Goal: Contribute content: Contribute content

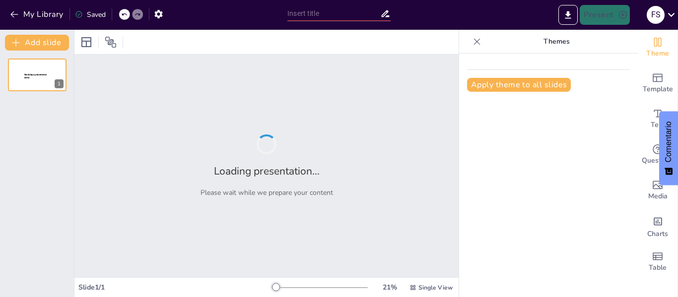
type input "La Evolución del Rap Freestyle: Historia y Tendencias"
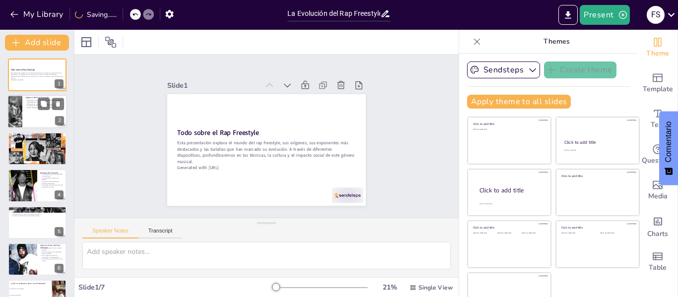
checkbox input "true"
click at [32, 116] on div at bounding box center [37, 112] width 60 height 34
type textarea "El freestyle se originó en comunidades donde la música y la expresión artística…"
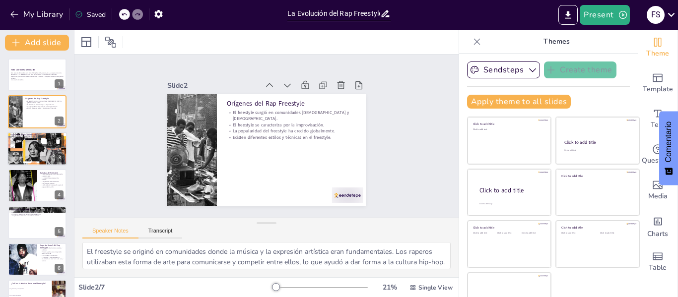
checkbox input "true"
click at [32, 162] on div at bounding box center [37, 149] width 60 height 40
type textarea "[PERSON_NAME].O ha sido fundamental en la popularización del freestyle en [GEOG…"
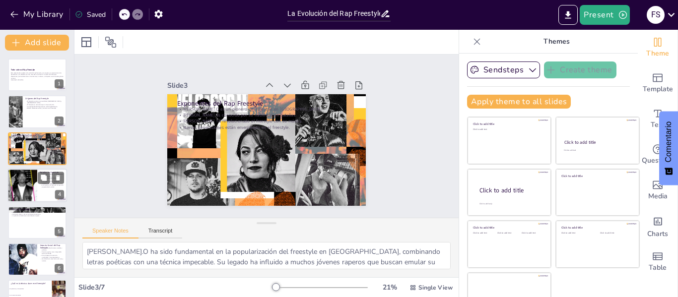
checkbox input "true"
click at [27, 189] on div at bounding box center [22, 186] width 65 height 34
type textarea "Las batallas organizadas suelen atraer a grandes multitudes y tienen jueces que…"
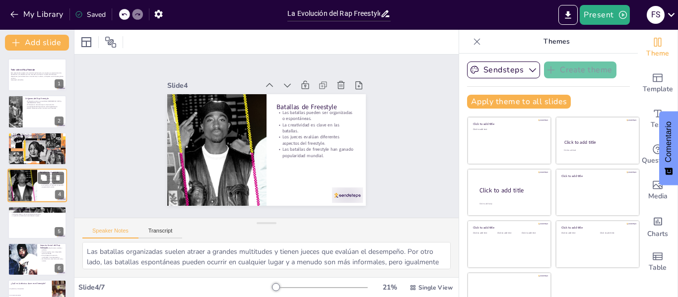
scroll to position [12, 0]
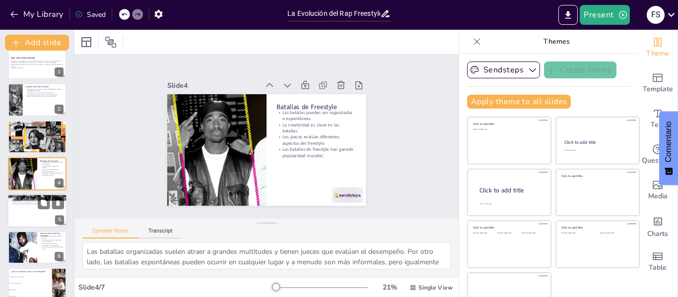
checkbox input "true"
click at [22, 216] on div at bounding box center [37, 211] width 60 height 34
type textarea "Las rimas internas añaden complejidad y ritmo a las letras, lo que puede hacer …"
checkbox input "true"
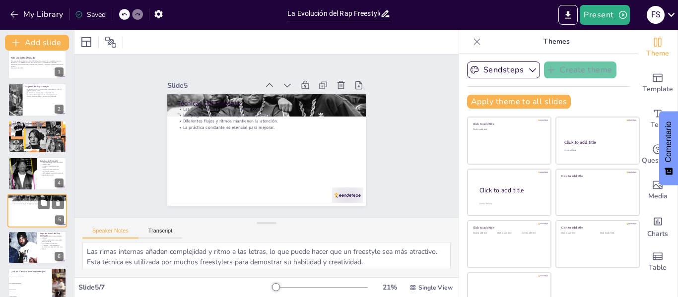
scroll to position [24, 0]
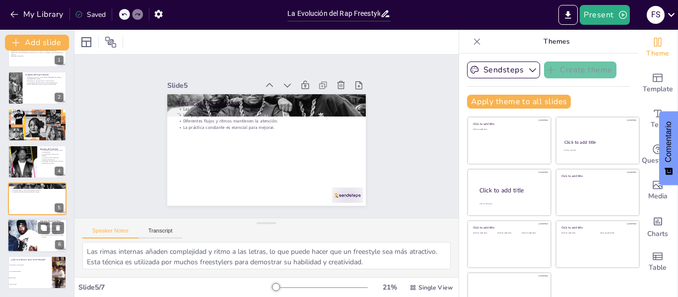
checkbox input "true"
click at [24, 240] on div at bounding box center [22, 236] width 45 height 34
type textarea "El freestyle se ha convertido en un vehículo poderoso para la crítica social. L…"
checkbox input "true"
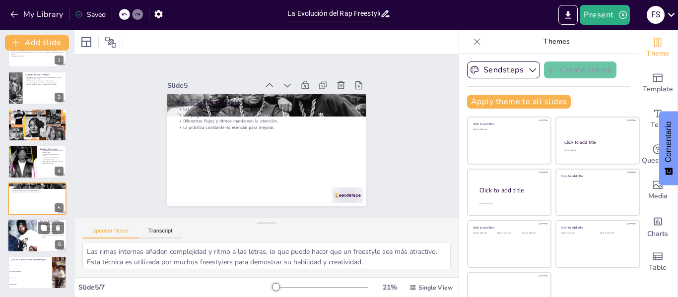
checkbox input "true"
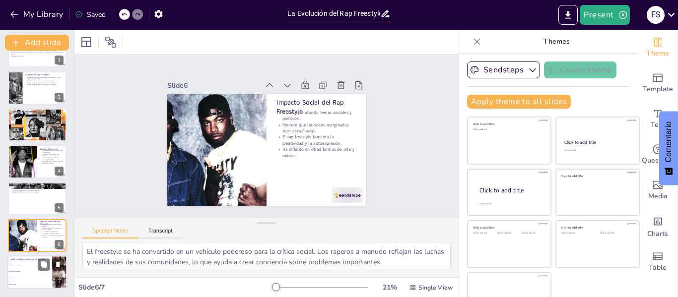
checkbox input "true"
click at [27, 279] on span "Improvisación" at bounding box center [30, 278] width 43 height 1
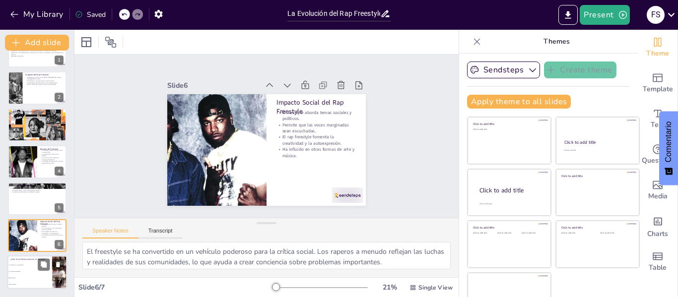
type textarea "La técnica clave en el freestyle es la improvisación, tal como se menciona en l…"
checkbox input "true"
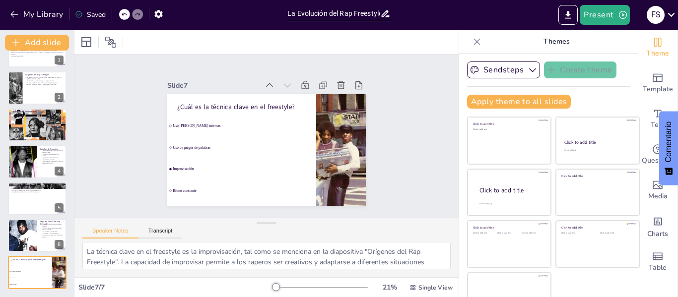
checkbox input "true"
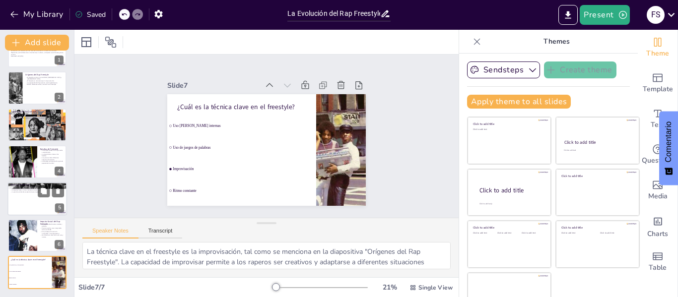
checkbox input "true"
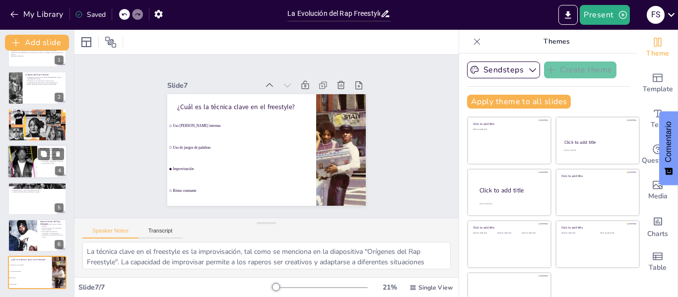
checkbox input "true"
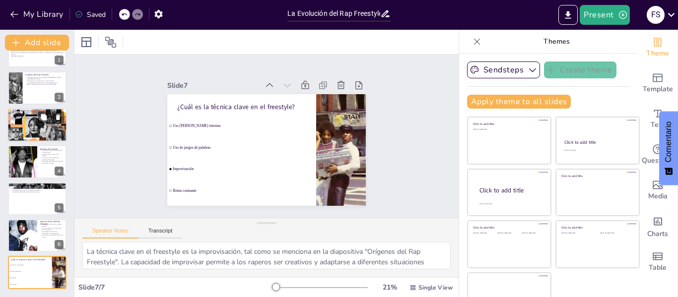
checkbox input "true"
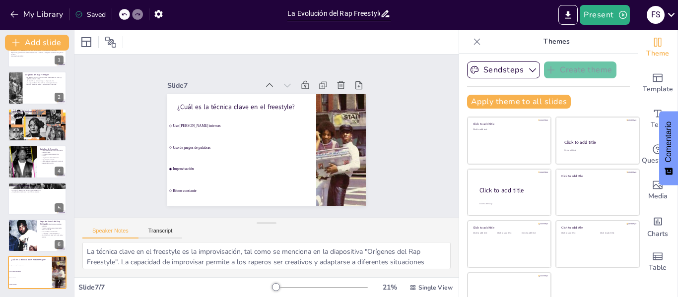
checkbox input "true"
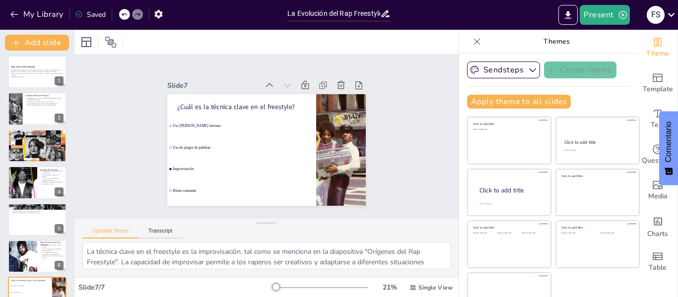
scroll to position [0, 0]
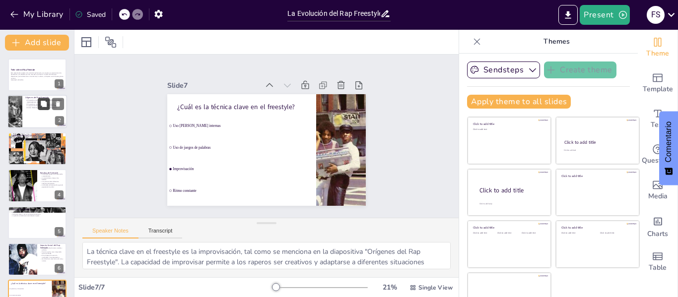
checkbox input "true"
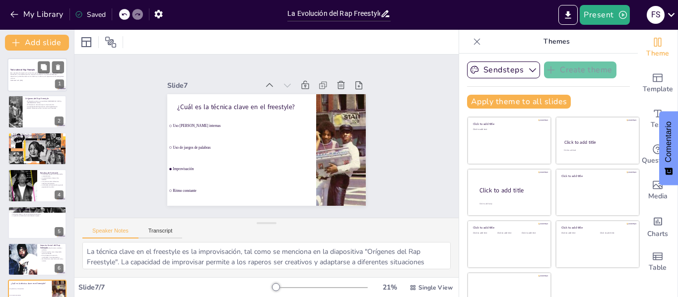
checkbox input "true"
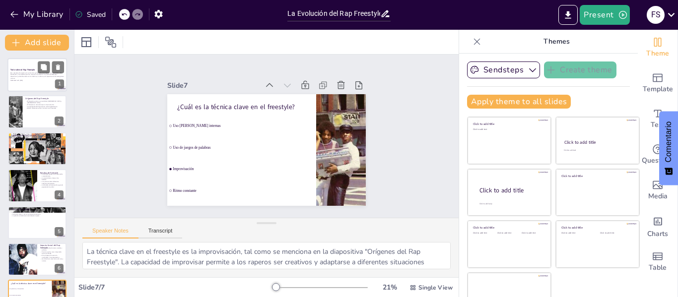
click at [26, 73] on p "Esta presentación explora el mundo del rap freestyle, sus orígenes, sus exponen…" at bounding box center [37, 75] width 54 height 7
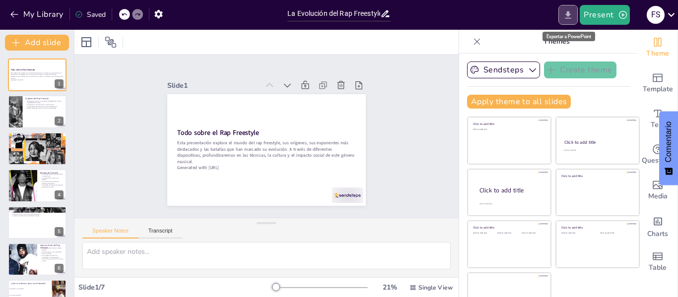
click at [569, 18] on icon "Export to PowerPoint" at bounding box center [569, 14] width 6 height 7
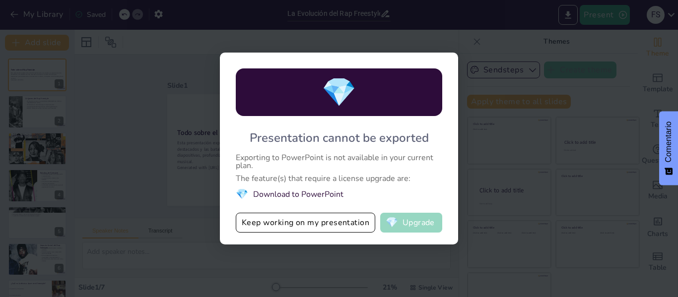
click at [402, 221] on button "💎 Upgrade" at bounding box center [411, 223] width 62 height 20
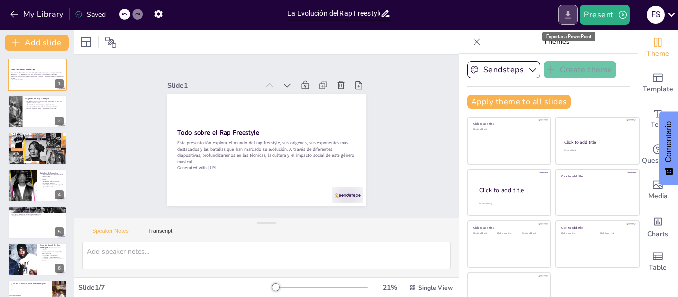
click at [566, 8] on button "Export to PowerPoint" at bounding box center [568, 15] width 19 height 20
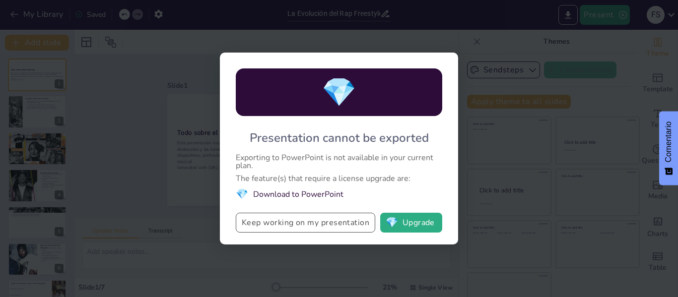
click at [299, 215] on button "Keep working on my presentation" at bounding box center [306, 223] width 140 height 20
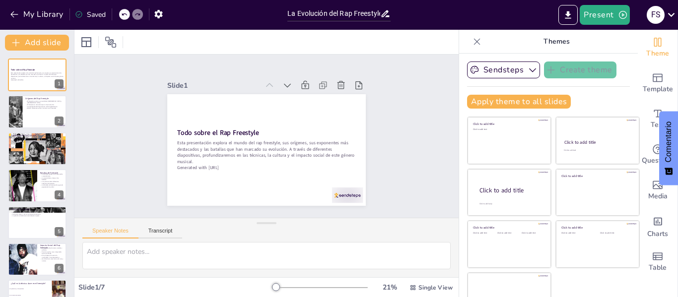
scroll to position [23, 0]
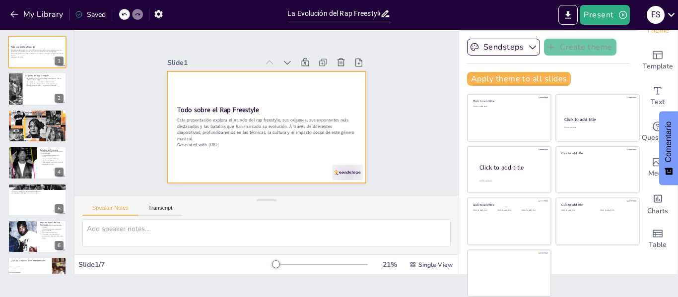
click at [245, 154] on div at bounding box center [257, 124] width 222 height 216
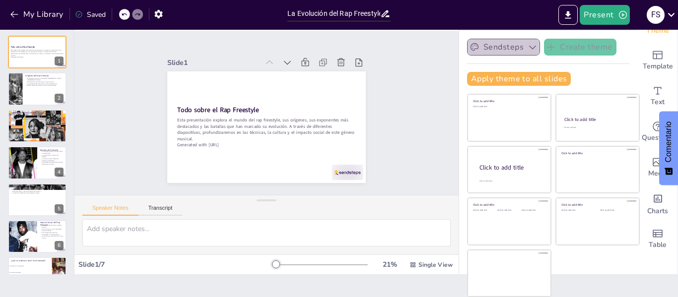
click at [528, 50] on icon "button" at bounding box center [533, 47] width 10 height 10
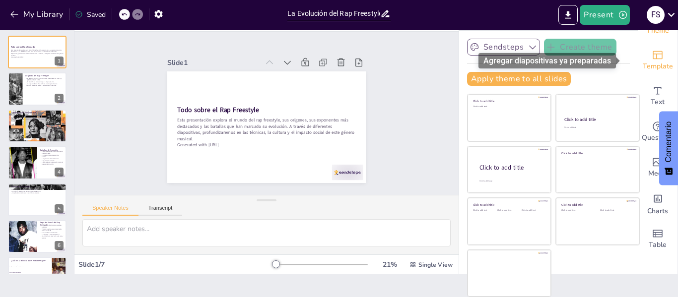
click at [638, 54] on div "Template" at bounding box center [658, 61] width 40 height 36
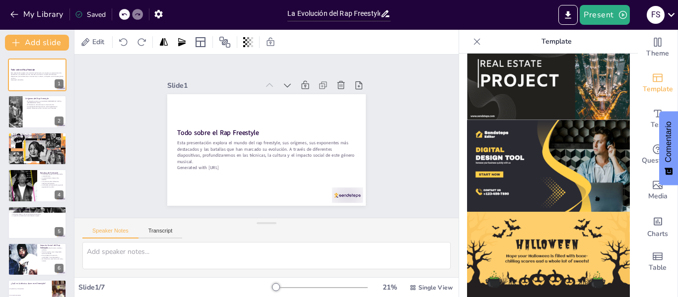
scroll to position [1018, 0]
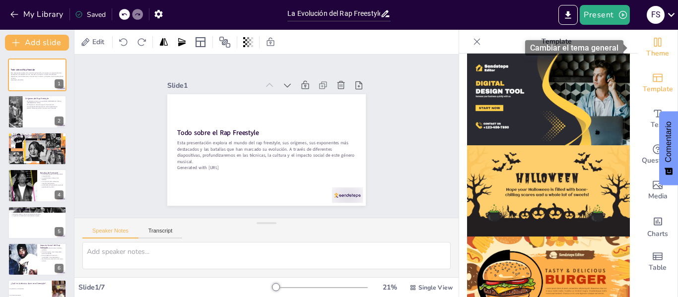
click at [657, 43] on div "Theme" at bounding box center [658, 48] width 40 height 36
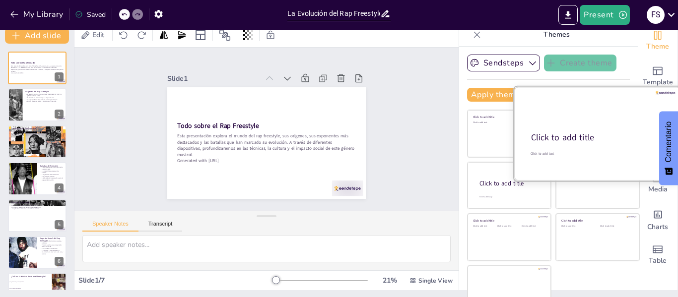
scroll to position [0, 0]
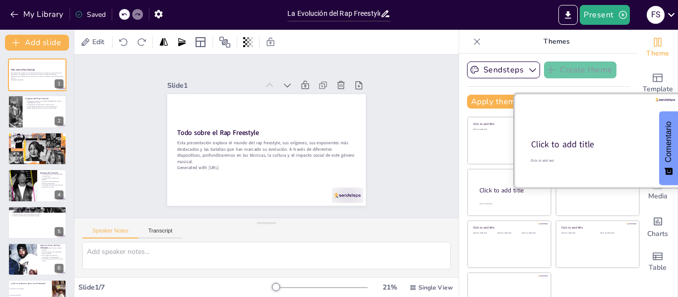
click at [554, 138] on div at bounding box center [597, 141] width 167 height 94
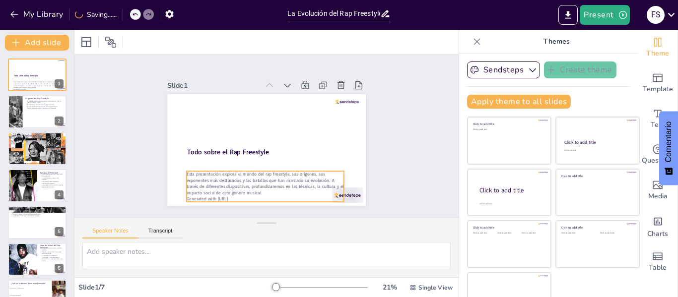
click at [237, 186] on p "Esta presentación explora el mundo del rap freestyle, sus orígenes, sus exponen…" at bounding box center [241, 177] width 149 height 100
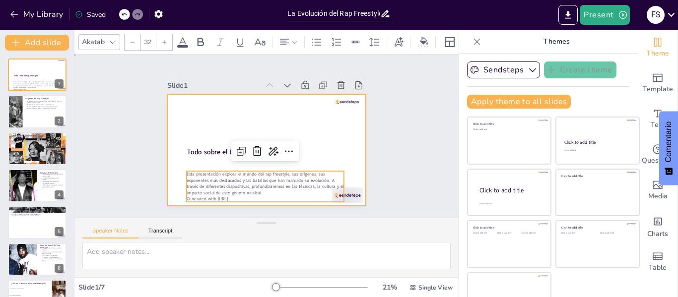
click at [186, 112] on div at bounding box center [259, 147] width 226 height 207
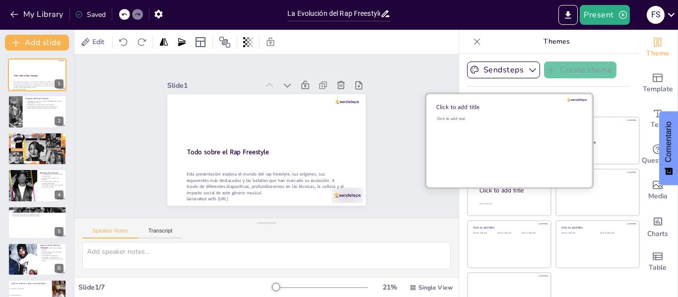
click at [505, 128] on div "Click to add text" at bounding box center [508, 147] width 142 height 62
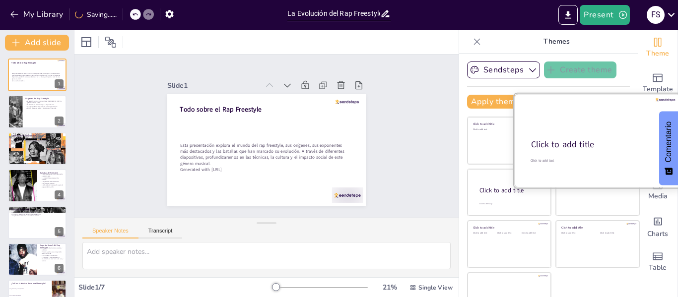
click at [608, 154] on div at bounding box center [597, 141] width 167 height 94
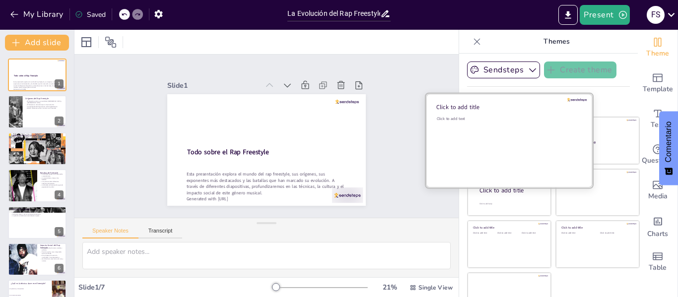
click at [493, 142] on div "Click to add text" at bounding box center [508, 147] width 142 height 62
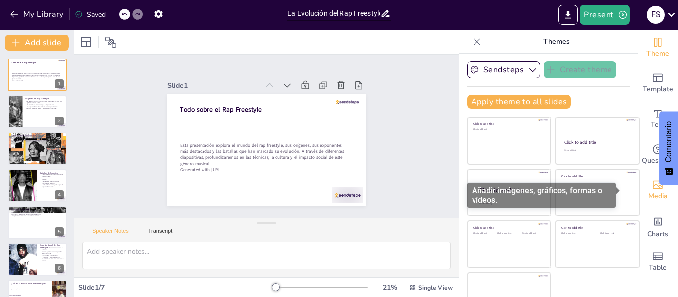
click at [649, 195] on span "Media" at bounding box center [658, 196] width 19 height 11
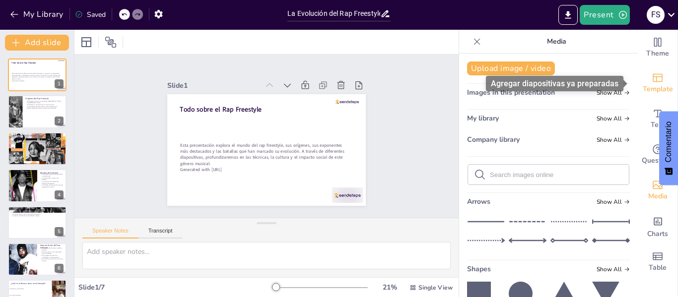
click at [649, 85] on span "Template" at bounding box center [658, 89] width 30 height 11
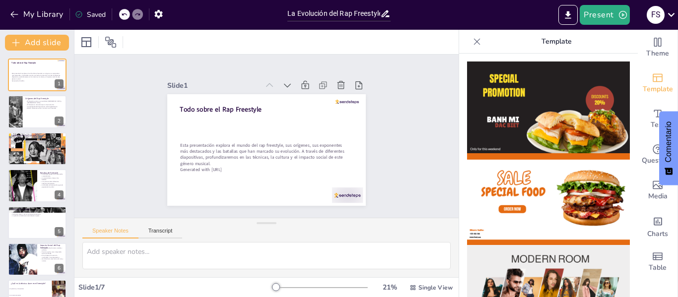
checkbox input "true"
click at [52, 45] on button "Add slide" at bounding box center [37, 43] width 64 height 16
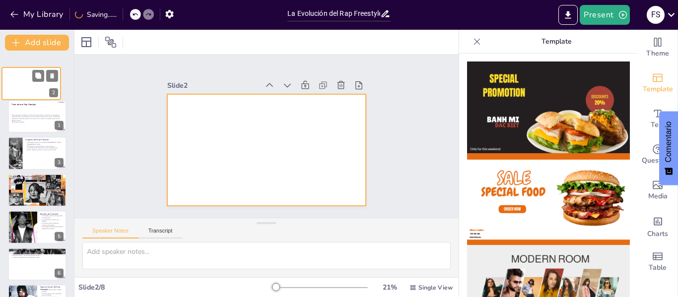
drag, startPoint x: 55, startPoint y: 110, endPoint x: 51, endPoint y: 74, distance: 36.5
click at [51, 74] on div at bounding box center [31, 83] width 59 height 33
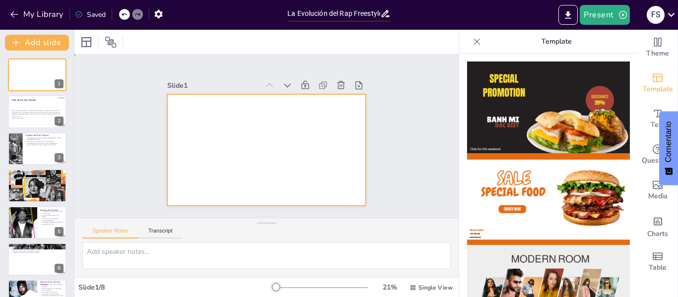
click at [259, 148] on div at bounding box center [255, 144] width 207 height 226
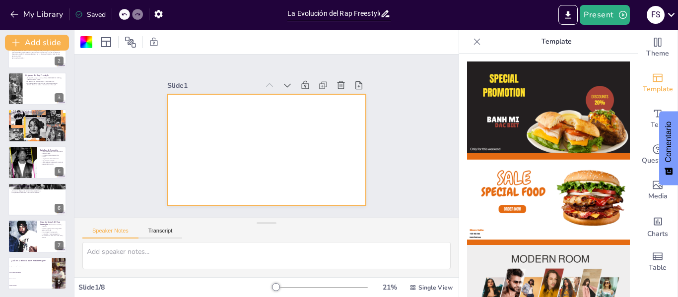
scroll to position [61, 0]
checkbox input "true"
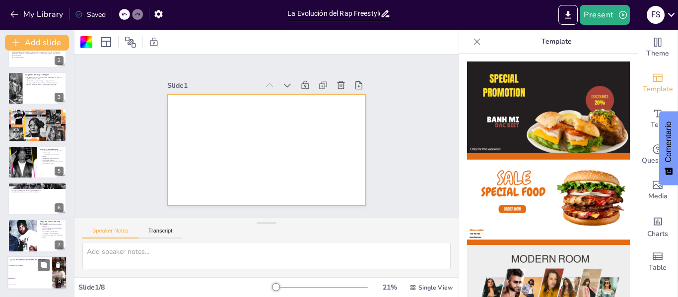
checkbox input "true"
click at [20, 285] on span "Ritmo constante" at bounding box center [30, 285] width 43 height 1
type textarea "La técnica clave en el freestyle es la improvisación, tal como se menciona en l…"
checkbox input "true"
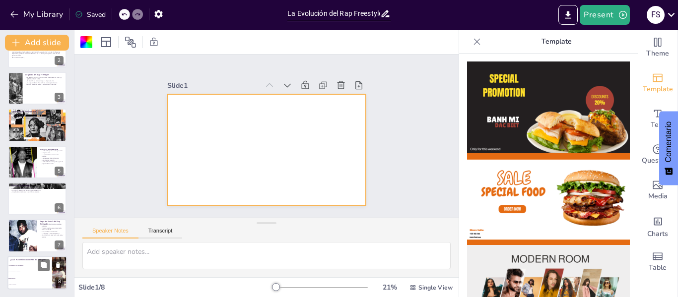
checkbox input "true"
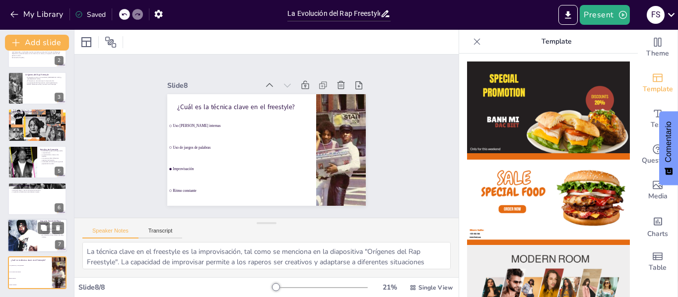
checkbox input "true"
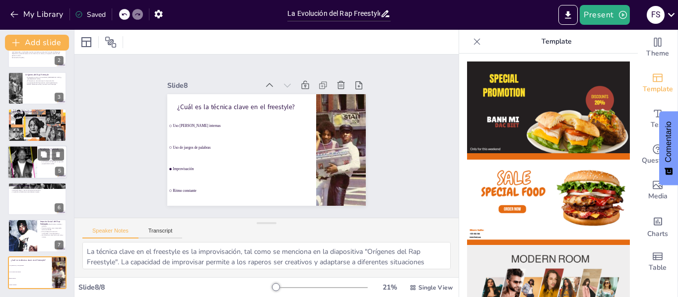
checkbox input "true"
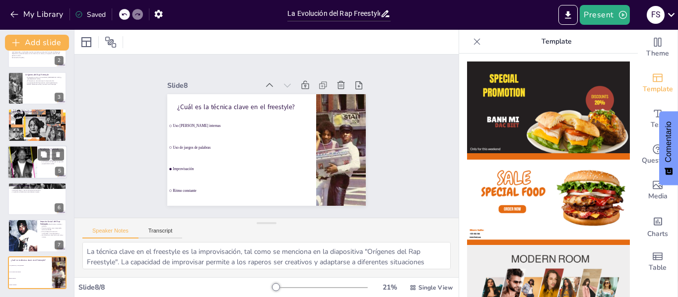
checkbox input "true"
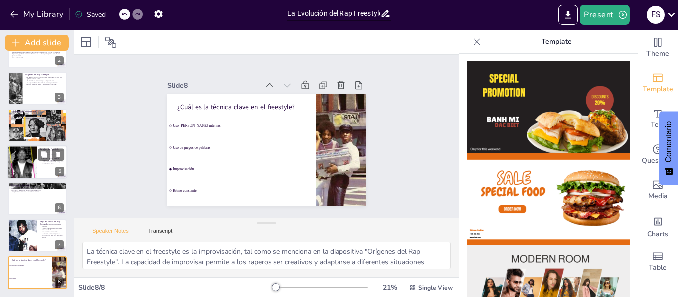
checkbox input "true"
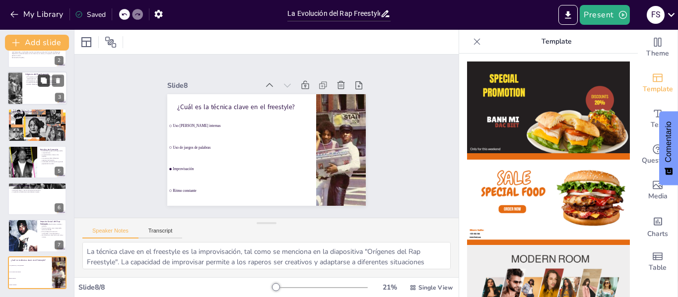
checkbox input "true"
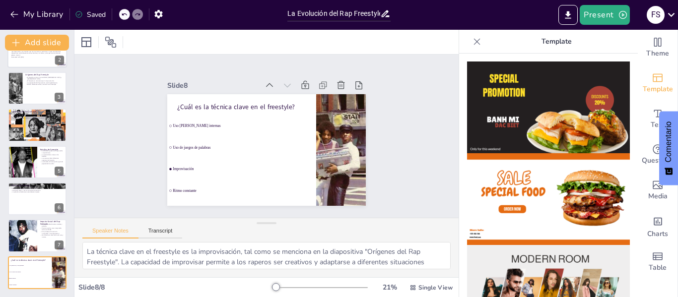
checkbox input "true"
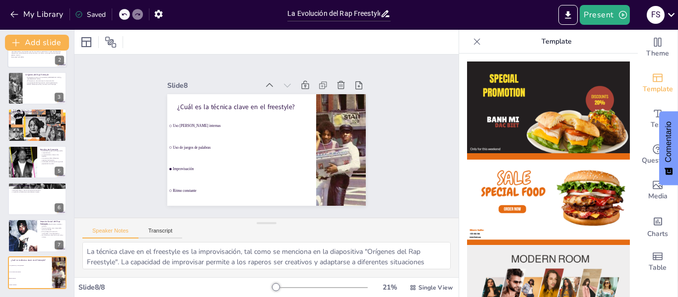
checkbox input "true"
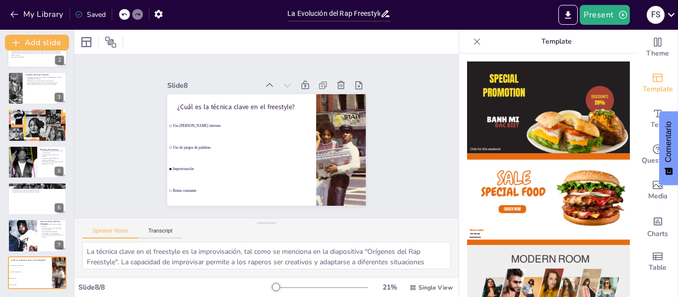
checkbox input "true"
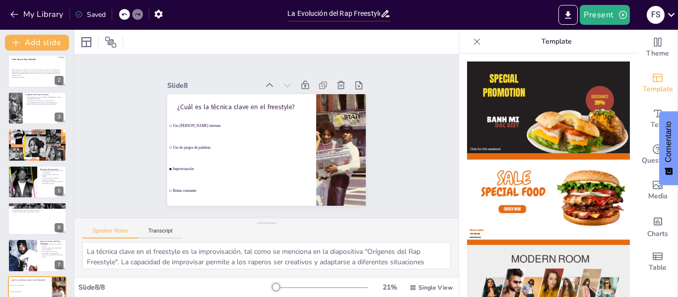
scroll to position [0, 0]
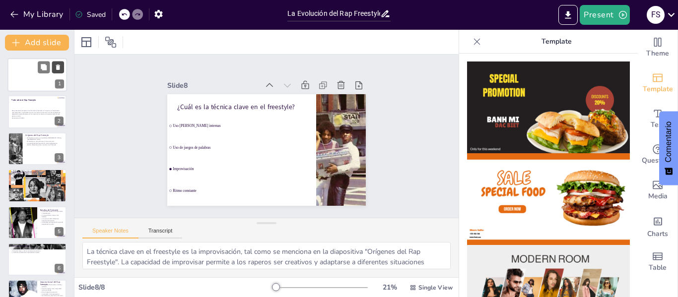
checkbox input "true"
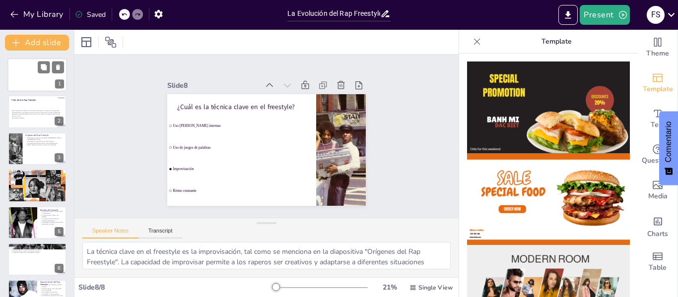
checkbox input "true"
click at [31, 82] on div at bounding box center [37, 75] width 60 height 34
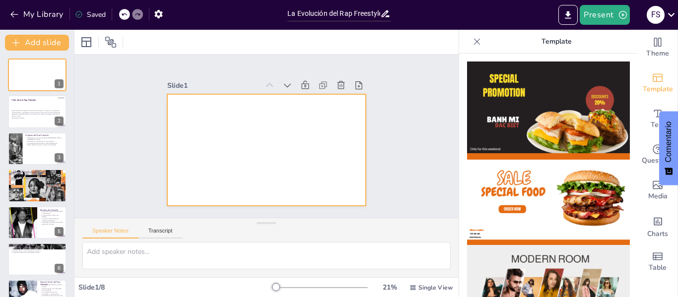
click at [180, 135] on div at bounding box center [264, 149] width 218 height 150
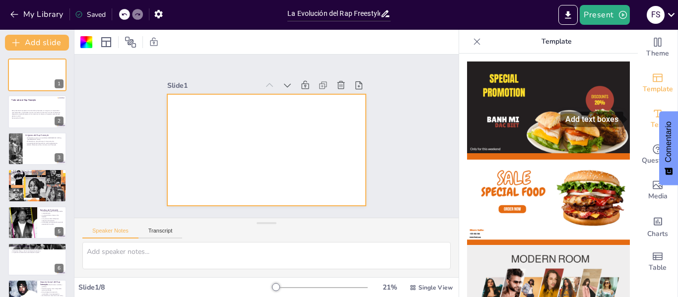
click at [656, 115] on div "Text" at bounding box center [658, 119] width 40 height 36
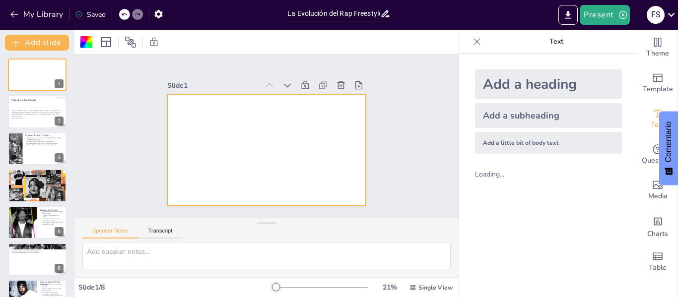
click at [542, 83] on div "Add a heading" at bounding box center [548, 85] width 147 height 30
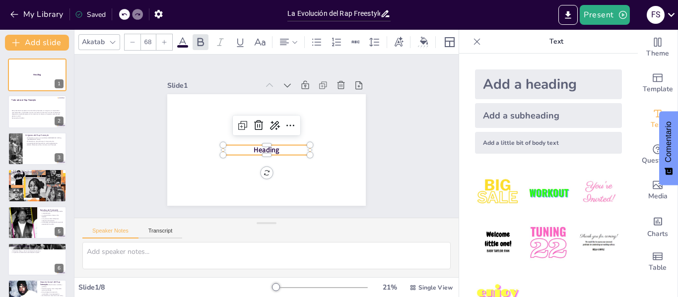
click at [273, 144] on p "Heading" at bounding box center [255, 144] width 59 height 76
click at [276, 144] on p "Heading" at bounding box center [255, 144] width 59 height 76
click at [276, 144] on p "Heading" at bounding box center [257, 126] width 71 height 66
click at [276, 144] on p "Heading" at bounding box center [259, 148] width 80 height 52
checkbox input "true"
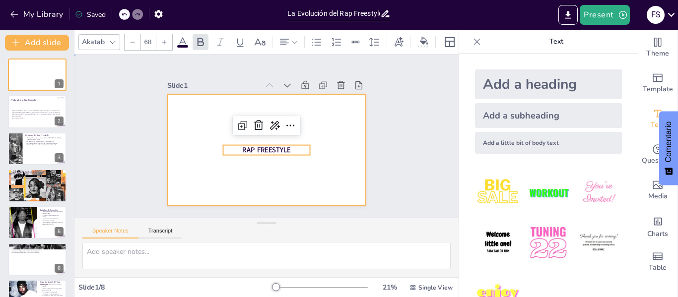
click at [302, 157] on div at bounding box center [256, 145] width 216 height 222
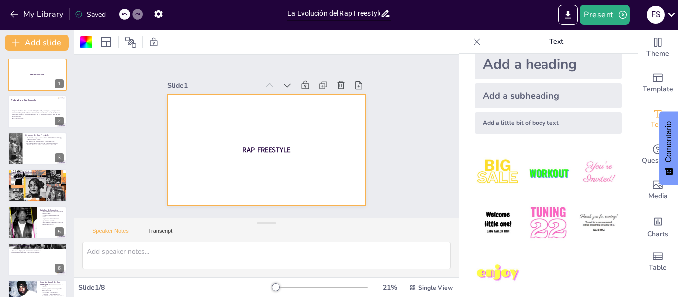
scroll to position [30, 0]
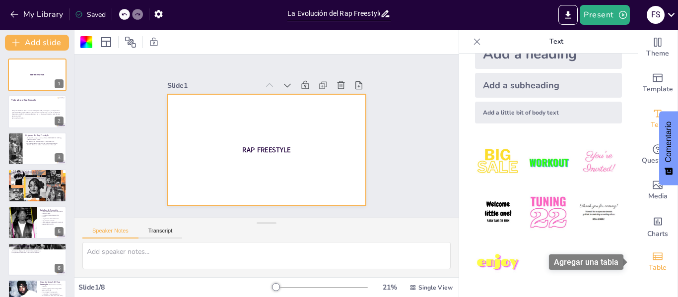
click at [653, 268] on span "Table" at bounding box center [658, 268] width 18 height 11
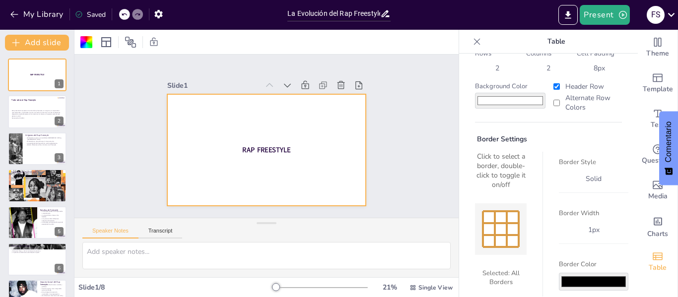
scroll to position [73, 0]
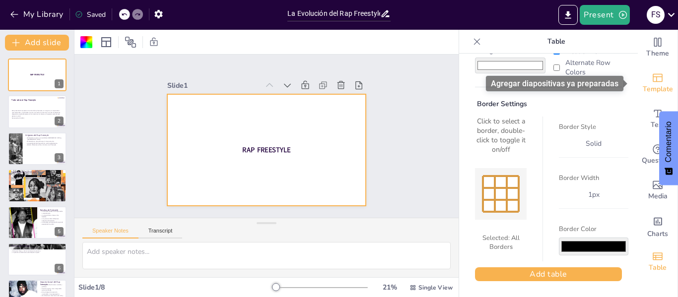
click at [647, 84] on span "Template" at bounding box center [658, 89] width 30 height 11
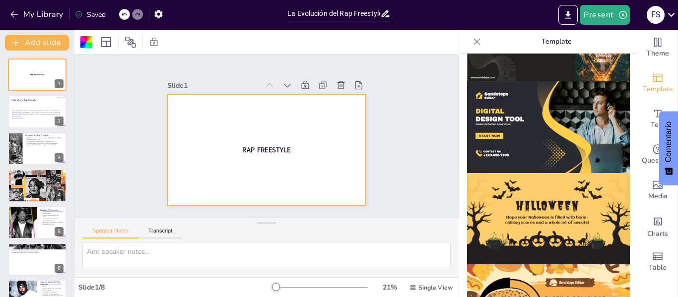
scroll to position [1018, 0]
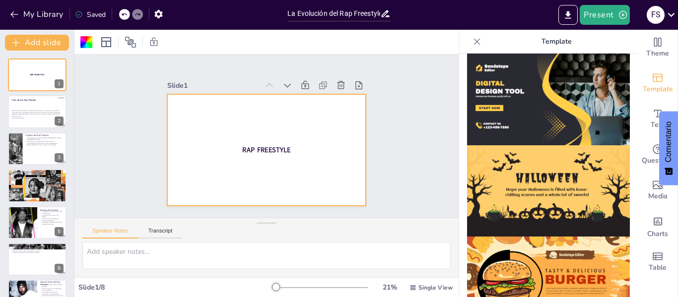
checkbox input "true"
